Goal: Transaction & Acquisition: Obtain resource

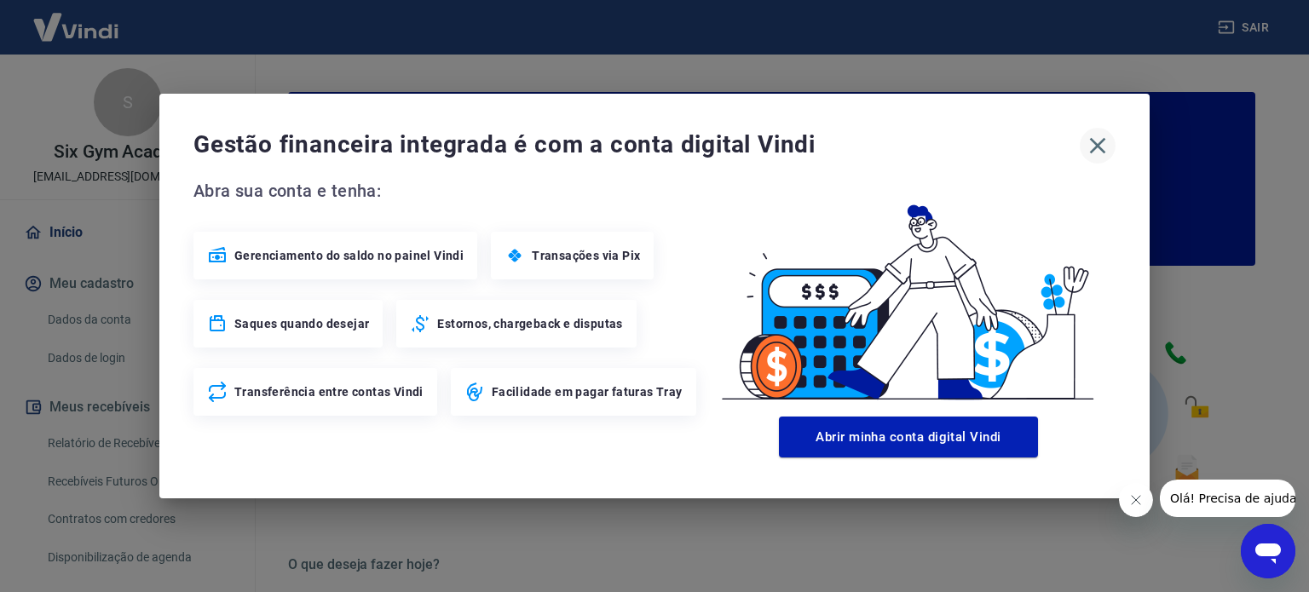
click at [1093, 140] on icon "button" at bounding box center [1098, 146] width 16 height 16
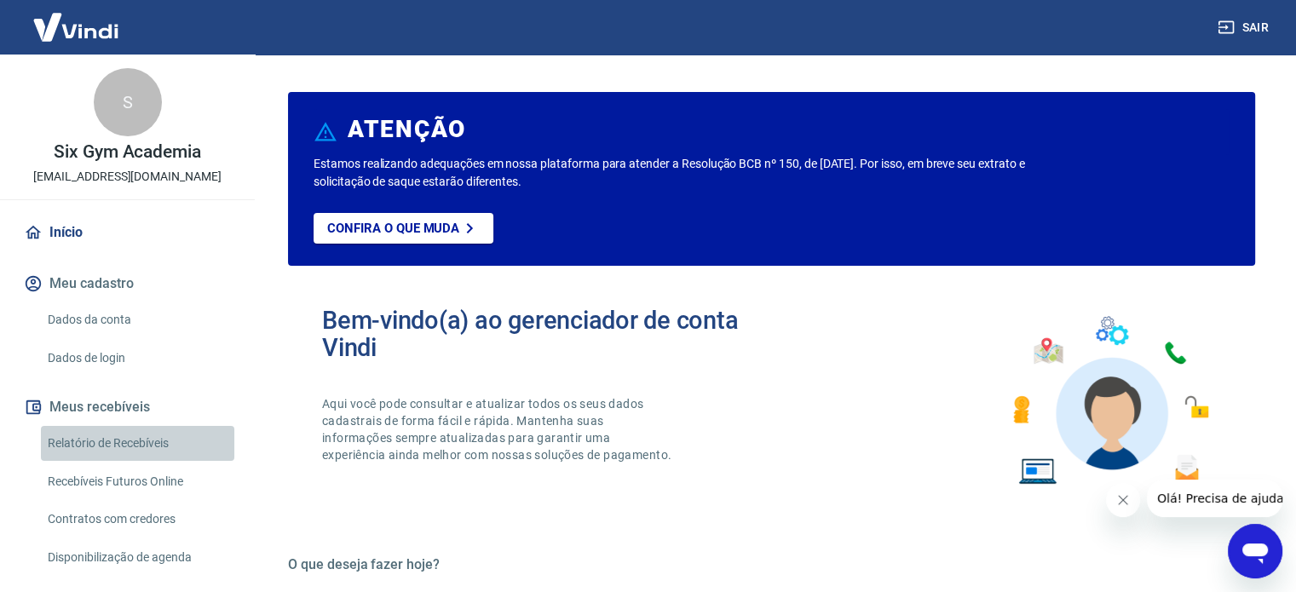
drag, startPoint x: 165, startPoint y: 426, endPoint x: 173, endPoint y: 419, distance: 10.3
click at [164, 428] on link "Relatório de Recebíveis" at bounding box center [137, 443] width 193 height 35
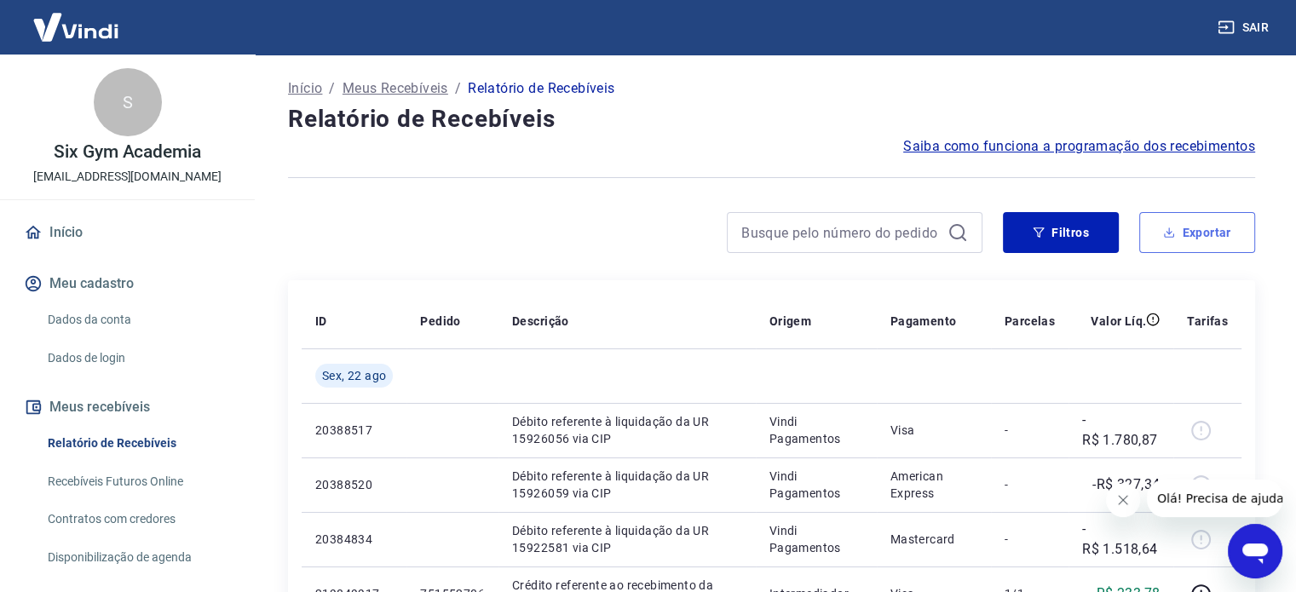
click at [1196, 223] on button "Exportar" at bounding box center [1197, 232] width 116 height 41
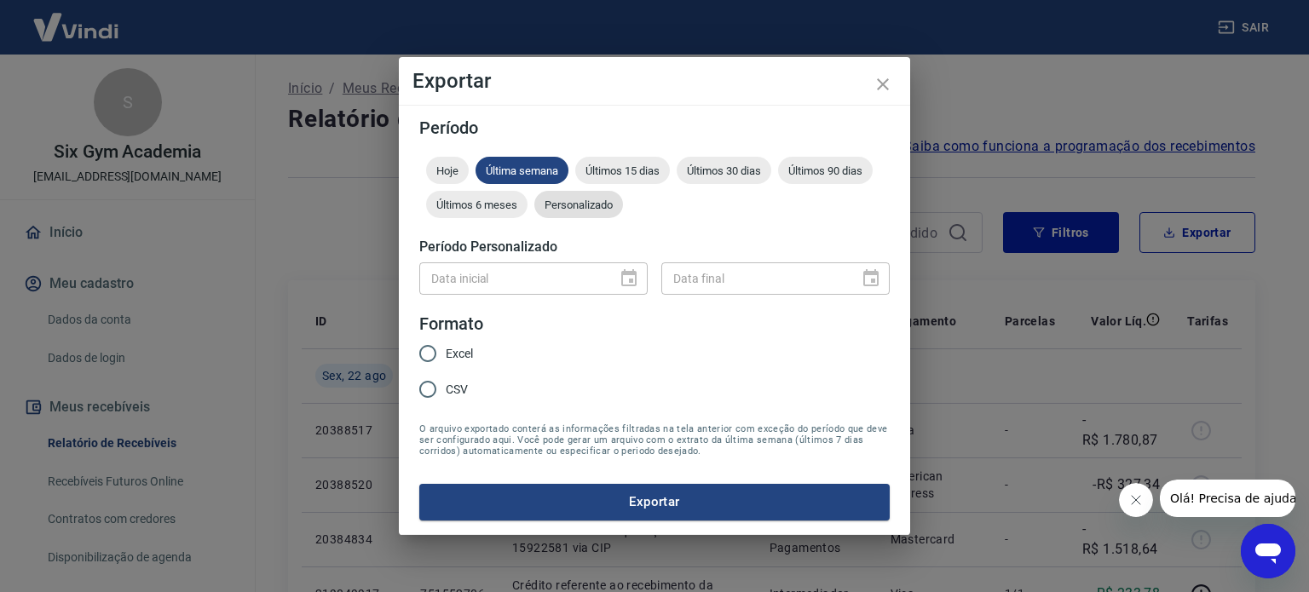
click at [607, 195] on div "Personalizado" at bounding box center [578, 204] width 89 height 27
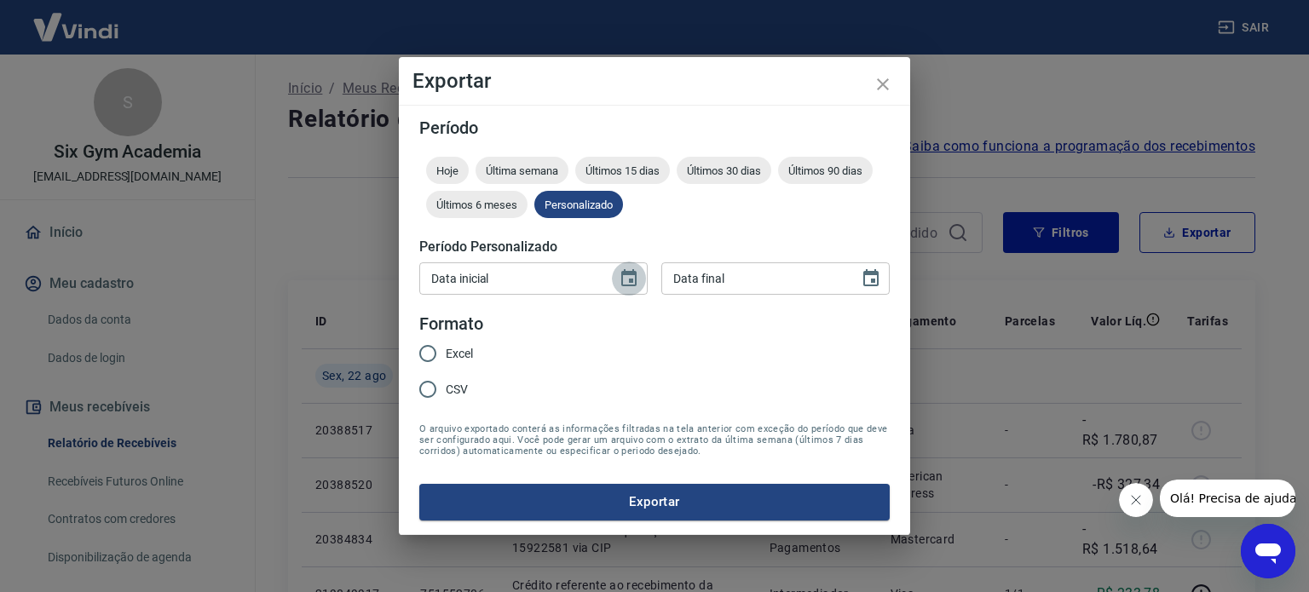
click at [624, 286] on icon "Choose date" at bounding box center [629, 278] width 20 height 20
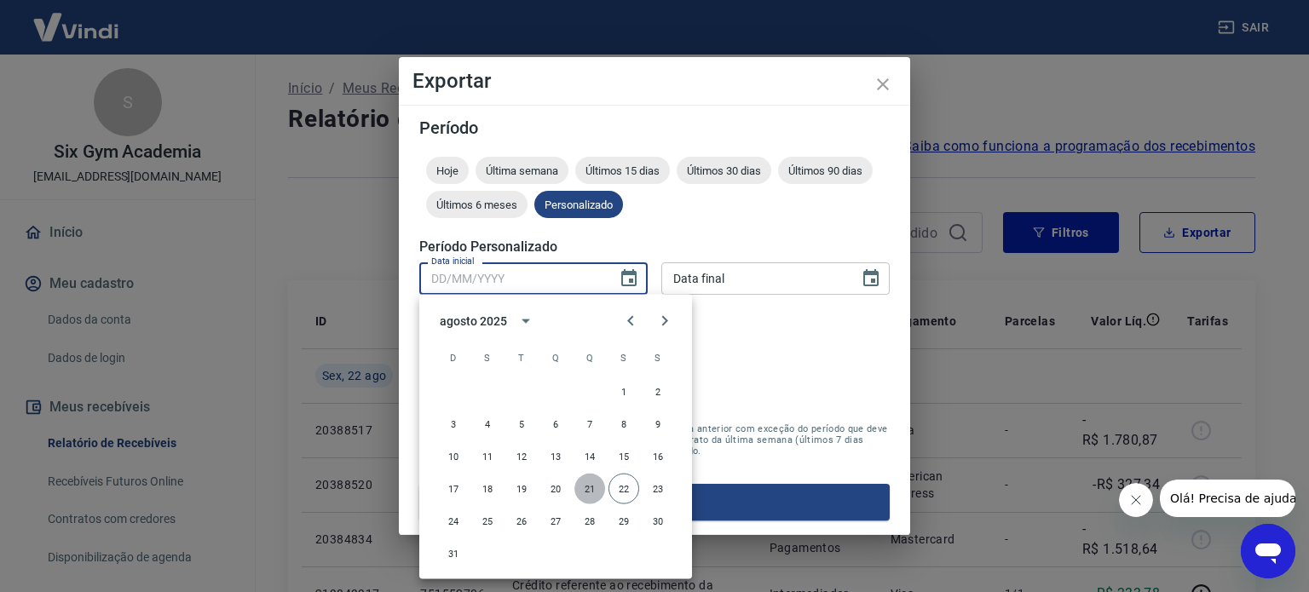
click at [584, 483] on button "21" at bounding box center [589, 489] width 31 height 31
type input "[DATE]"
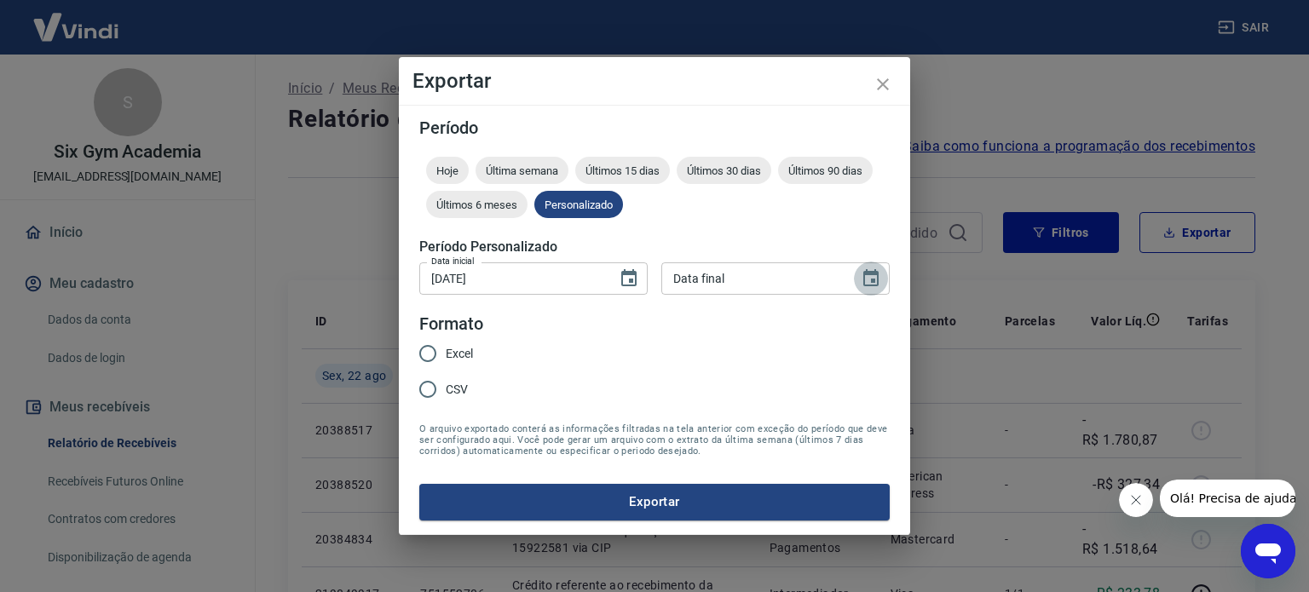
click at [874, 276] on icon "Choose date" at bounding box center [870, 278] width 20 height 20
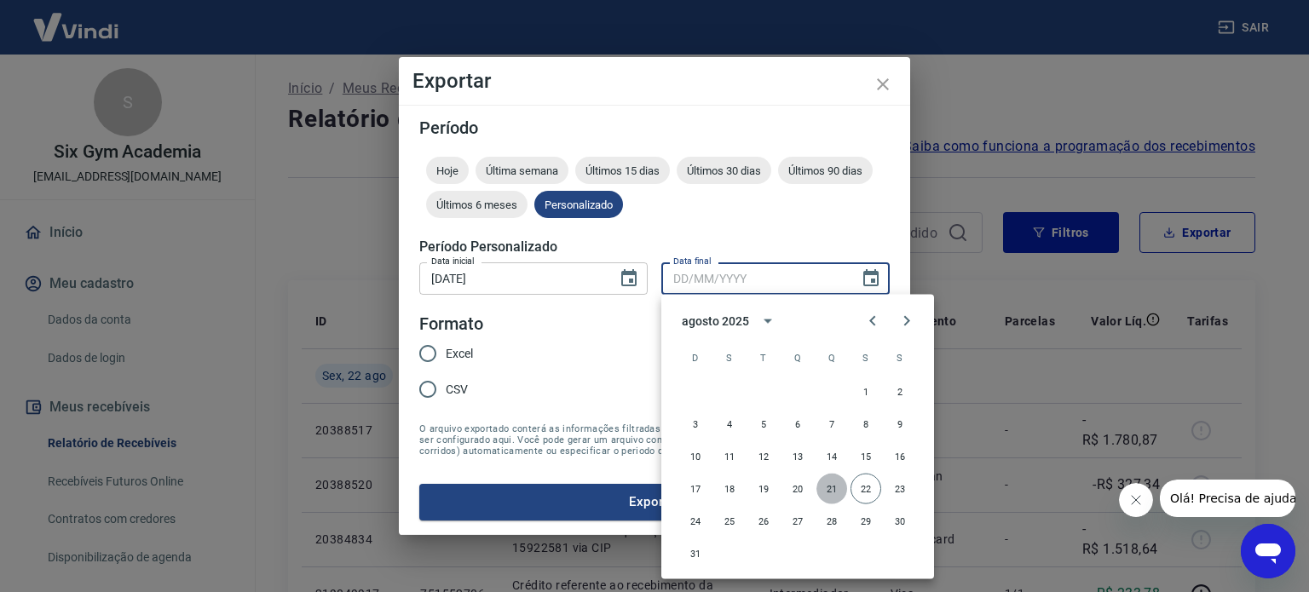
click at [831, 486] on button "21" at bounding box center [831, 489] width 31 height 31
type input "[DATE]"
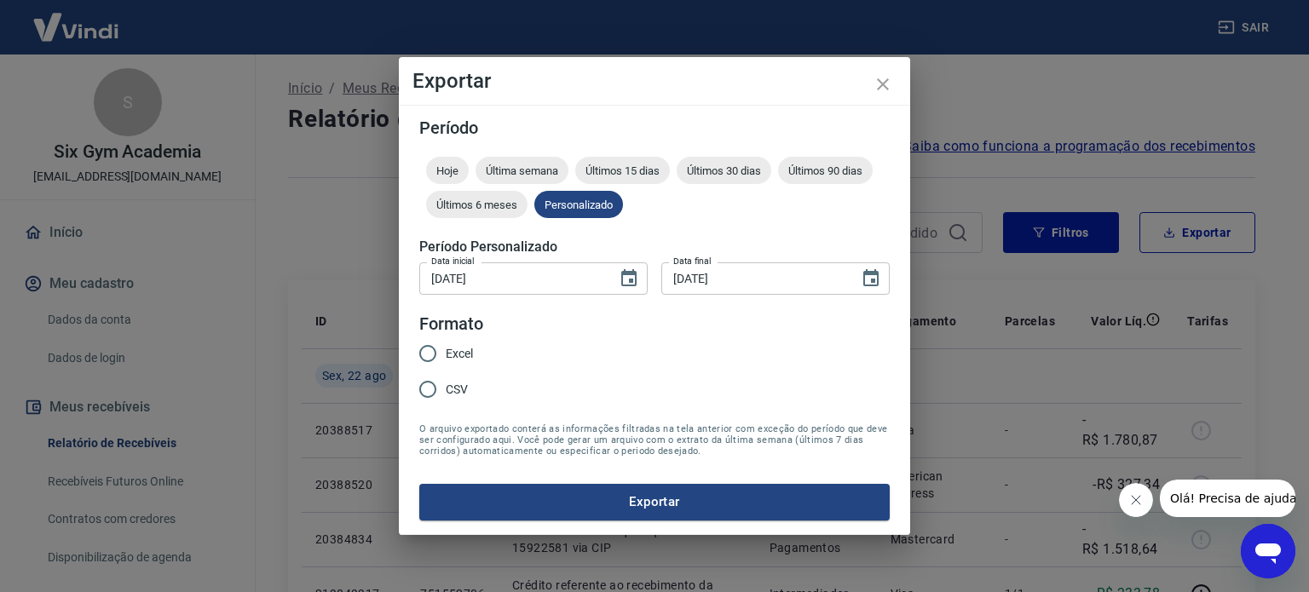
click at [475, 347] on div "Excel CSV" at bounding box center [452, 373] width 67 height 74
drag, startPoint x: 453, startPoint y: 349, endPoint x: 584, endPoint y: 459, distance: 171.1
click at [453, 350] on span "Excel" at bounding box center [459, 354] width 27 height 18
click at [446, 350] on input "Excel" at bounding box center [428, 354] width 36 height 36
radio input "true"
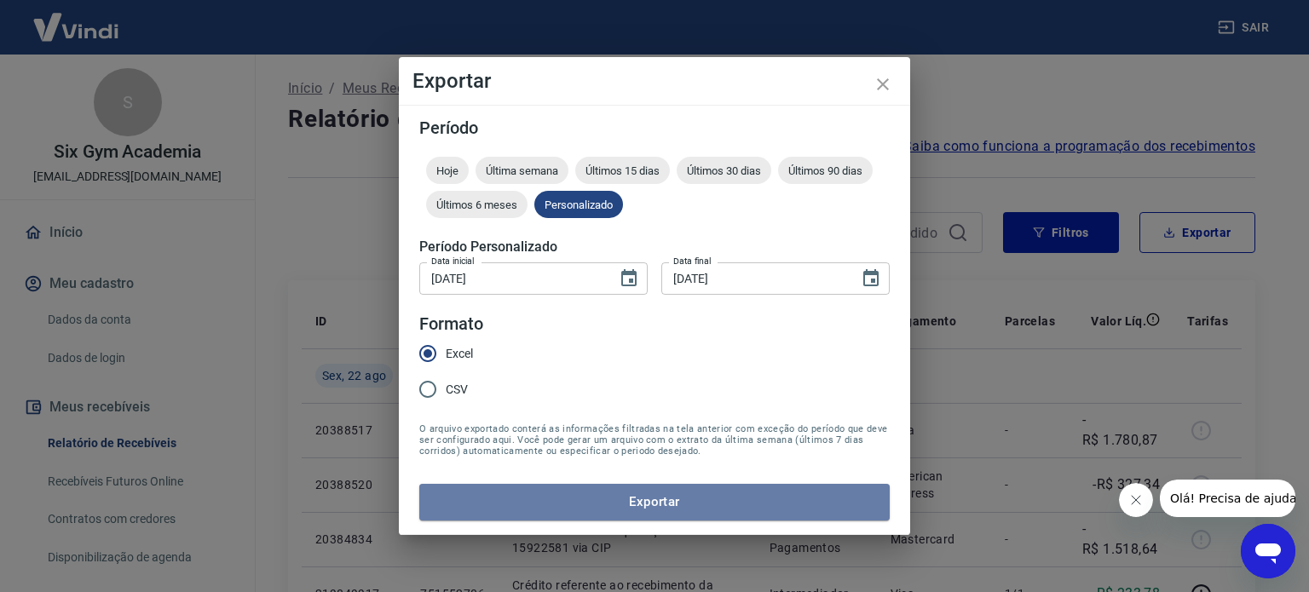
click at [624, 501] on button "Exportar" at bounding box center [654, 502] width 470 height 36
